Goal: Task Accomplishment & Management: Manage account settings

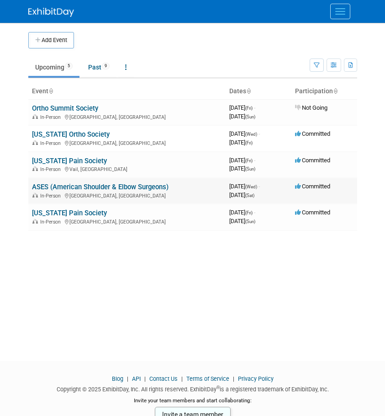
click at [118, 186] on link "ASES (American Shoulder & Elbow Surgeons)" at bounding box center [100, 187] width 137 height 8
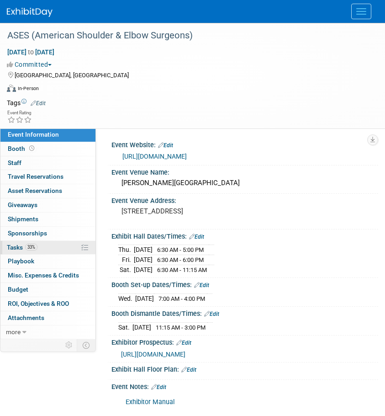
click at [9, 251] on link "33% Tasks 33%" at bounding box center [47, 248] width 95 height 14
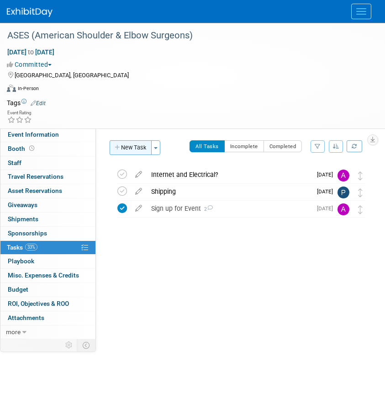
click at [135, 149] on button "New Task" at bounding box center [131, 147] width 42 height 15
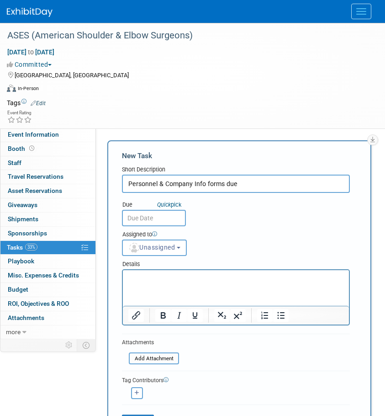
type input "Personnel & Company Info forms due"
click at [136, 222] on input "text" at bounding box center [154, 218] width 64 height 16
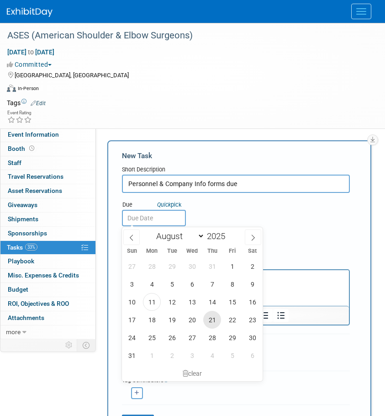
click at [208, 322] on span "21" at bounding box center [212, 320] width 18 height 18
type input "Aug 21, 2025"
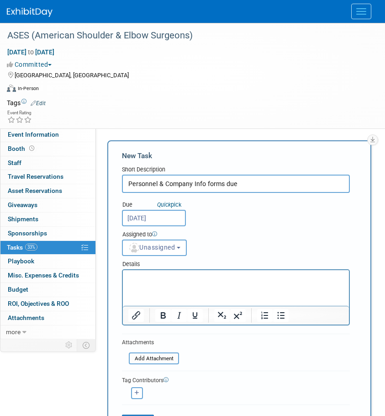
click at [281, 75] on div "[GEOGRAPHIC_DATA], [GEOGRAPHIC_DATA]" at bounding box center [187, 74] width 360 height 11
click at [171, 245] on span "Unassigned" at bounding box center [151, 246] width 47 height 7
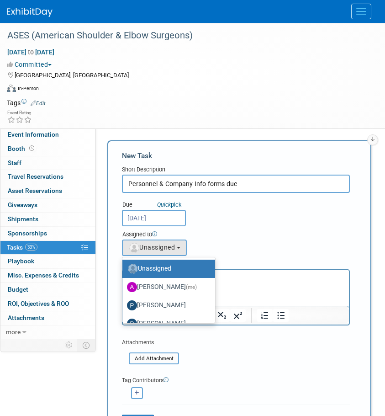
click at [153, 284] on label "Allison Walsh (me)" at bounding box center [166, 287] width 79 height 15
click at [124, 284] on input "Allison Walsh (me)" at bounding box center [121, 286] width 6 height 6
select select "b111c8b2-00cf-4d49-8738-f3fbd1512bc6"
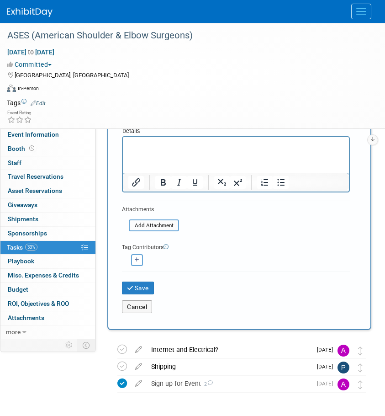
scroll to position [165, 0]
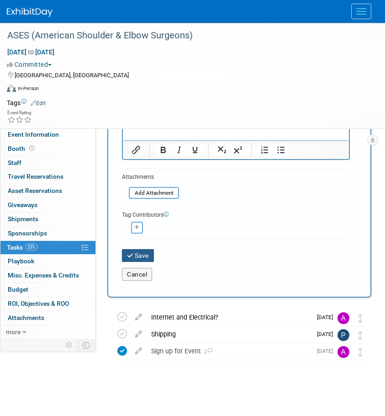
click at [136, 260] on button "Save" at bounding box center [138, 255] width 32 height 13
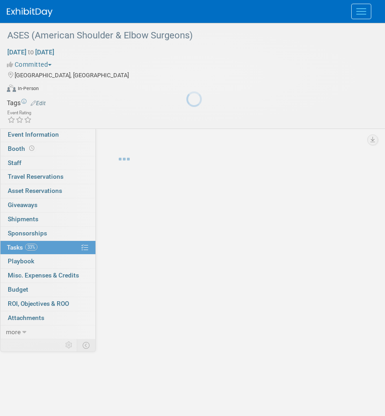
scroll to position [0, 0]
